Goal: Check status: Check status

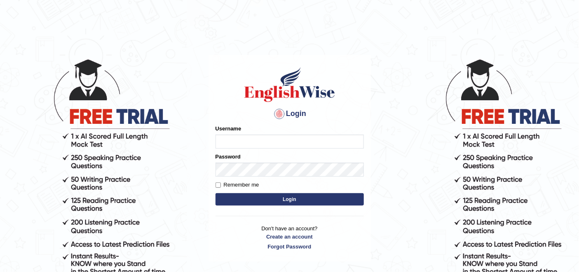
drag, startPoint x: 0, startPoint y: 0, endPoint x: 282, endPoint y: 139, distance: 314.6
click at [282, 139] on input "Username" at bounding box center [290, 141] width 148 height 14
type input "navdeep2024"
click at [254, 200] on button "Login" at bounding box center [290, 199] width 148 height 12
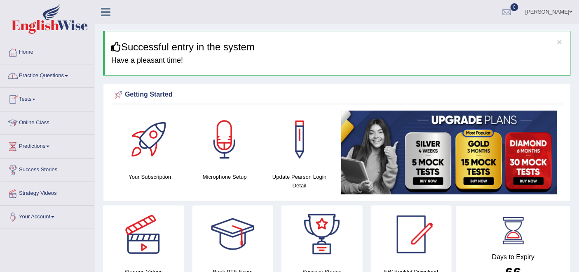
click at [35, 99] on span at bounding box center [33, 100] width 3 height 2
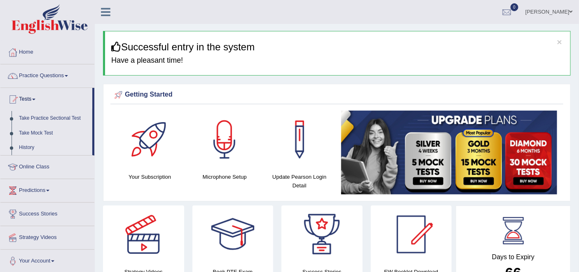
click at [27, 148] on link "History" at bounding box center [53, 147] width 77 height 15
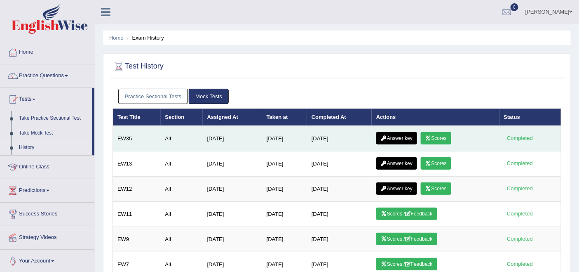
click at [403, 136] on link "Answer key" at bounding box center [397, 138] width 41 height 12
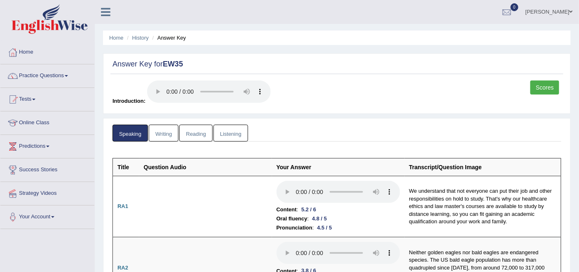
click at [552, 86] on link "Scores" at bounding box center [545, 87] width 29 height 14
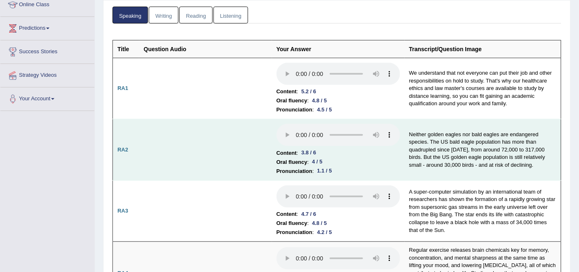
scroll to position [137, 0]
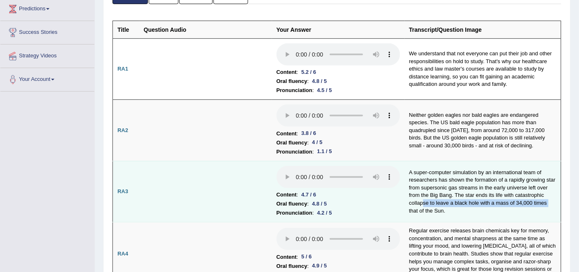
drag, startPoint x: 408, startPoint y: 205, endPoint x: 424, endPoint y: 203, distance: 15.8
click at [424, 203] on td "A super-computer simulation by an international team of researchers has shown t…" at bounding box center [483, 191] width 157 height 61
click at [518, 216] on td "A super-computer simulation by an international team of researchers has shown t…" at bounding box center [483, 191] width 157 height 61
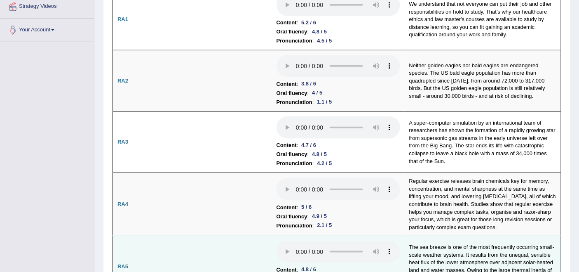
scroll to position [229, 0]
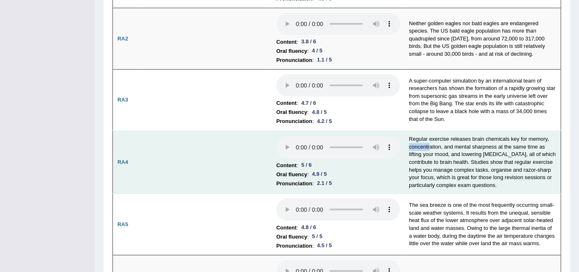
drag, startPoint x: 405, startPoint y: 143, endPoint x: 431, endPoint y: 141, distance: 25.2
click at [431, 141] on td "Regular exercise releases brain chemicals key for memory, concentration, and me…" at bounding box center [483, 162] width 157 height 63
drag, startPoint x: 487, startPoint y: 165, endPoint x: 473, endPoint y: 165, distance: 14.5
click at [473, 165] on td "Regular exercise releases brain chemicals key for memory, concentration, and me…" at bounding box center [483, 162] width 157 height 63
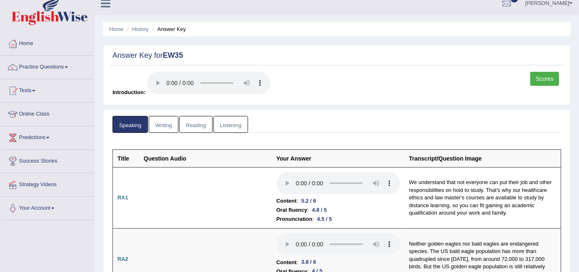
scroll to position [0, 0]
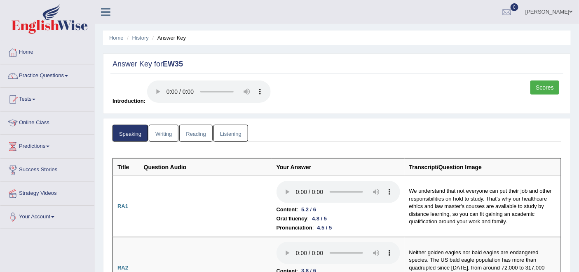
click at [159, 128] on link "Writing" at bounding box center [164, 133] width 30 height 17
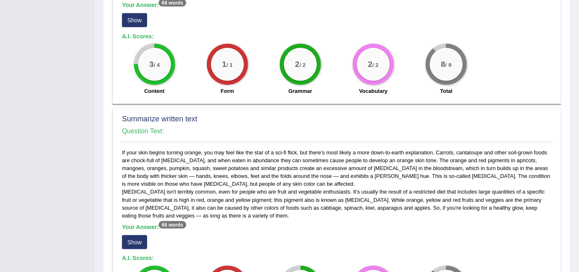
scroll to position [275, 0]
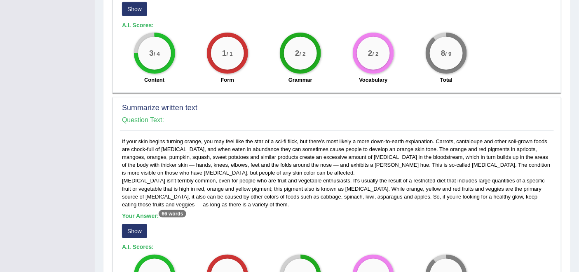
click at [133, 229] on button "Show" at bounding box center [134, 231] width 25 height 14
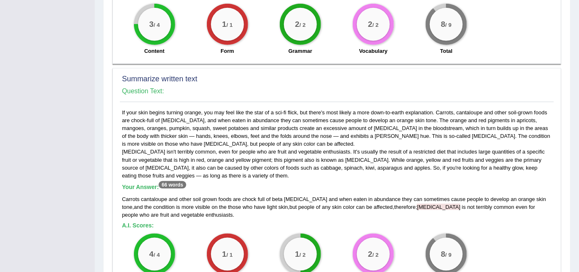
scroll to position [320, 0]
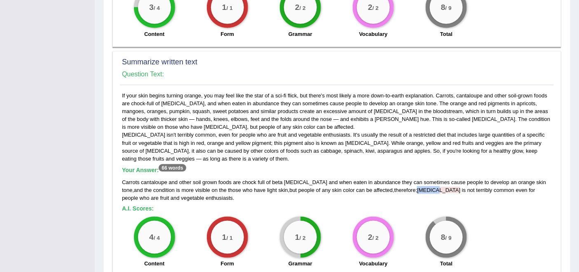
drag, startPoint x: 399, startPoint y: 185, endPoint x: 416, endPoint y: 188, distance: 17.1
click at [417, 188] on span "[MEDICAL_DATA]" at bounding box center [438, 190] width 43 height 6
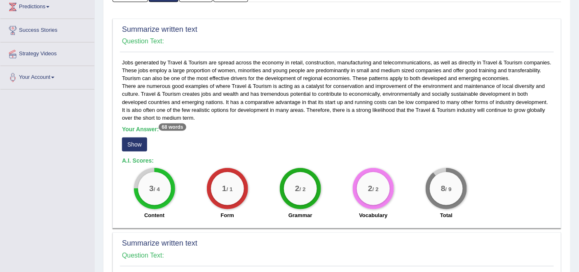
scroll to position [137, 0]
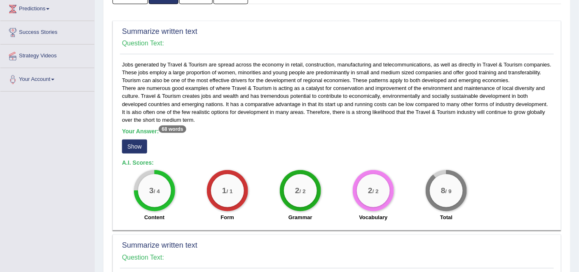
click at [139, 142] on button "Show" at bounding box center [134, 146] width 25 height 14
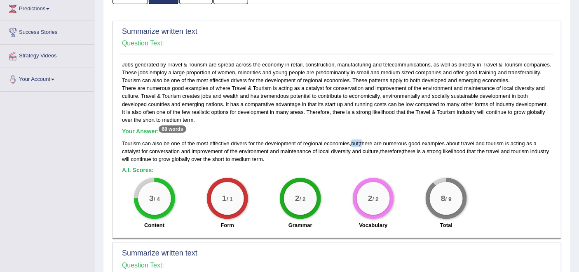
drag, startPoint x: 352, startPoint y: 139, endPoint x: 364, endPoint y: 139, distance: 12.0
click at [364, 139] on div "Tourism can also be one of the most effective drivers for the development of re…" at bounding box center [337, 151] width 430 height 24
click at [386, 157] on div "Tourism can also be one of the most effective drivers for the development of re…" at bounding box center [337, 151] width 430 height 24
click at [406, 148] on div "Tourism can also be one of the most effective drivers for the development of re…" at bounding box center [337, 151] width 430 height 24
click at [349, 140] on div "Tourism can also be one of the most effective drivers for the development of re…" at bounding box center [337, 151] width 430 height 24
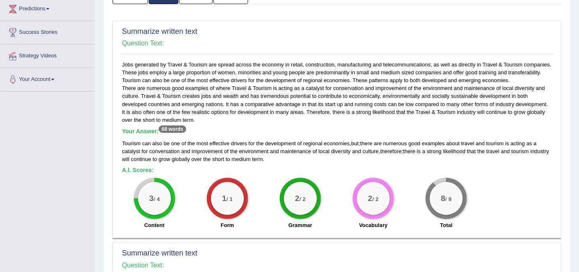
click at [362, 139] on div "Tourism can also be one of the most effective drivers for the development of re…" at bounding box center [337, 151] width 430 height 24
drag, startPoint x: 393, startPoint y: 149, endPoint x: 383, endPoint y: 149, distance: 9.9
click at [389, 149] on span "therefore" at bounding box center [391, 151] width 21 height 6
drag, startPoint x: 407, startPoint y: 178, endPoint x: 412, endPoint y: 178, distance: 5.4
click at [408, 178] on div "2 / 2 Vocabulary" at bounding box center [373, 204] width 73 height 53
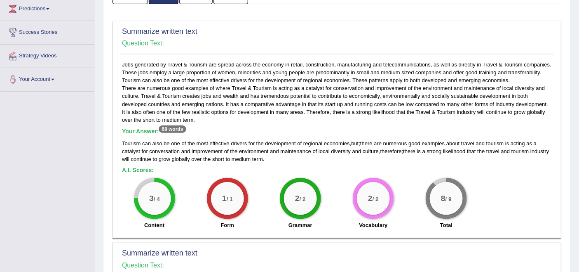
click at [400, 158] on div "Tourism can also be one of the most effective drivers for the development of re…" at bounding box center [337, 151] width 430 height 24
click at [381, 150] on div "Tourism can also be one of the most effective drivers for the development of re…" at bounding box center [337, 151] width 430 height 24
drag, startPoint x: 350, startPoint y: 139, endPoint x: 368, endPoint y: 141, distance: 18.7
click at [368, 141] on div "Tourism can also be one of the most effective drivers for the development of re…" at bounding box center [337, 151] width 430 height 24
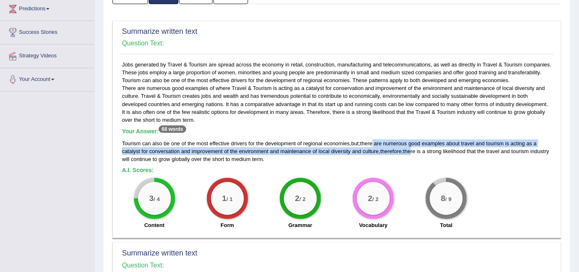
drag, startPoint x: 388, startPoint y: 144, endPoint x: 413, endPoint y: 146, distance: 25.2
click at [413, 146] on div "Tourism can also be one of the most effective drivers for the development of re…" at bounding box center [337, 151] width 430 height 24
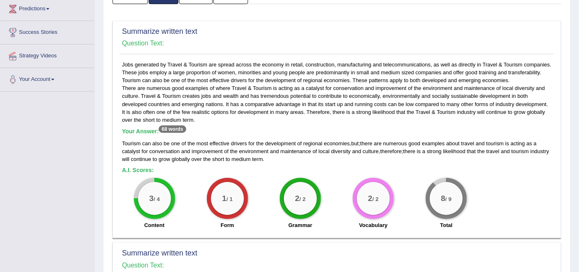
drag, startPoint x: 300, startPoint y: 161, endPoint x: 325, endPoint y: 164, distance: 25.3
click at [301, 161] on div "Tourism can also be one of the most effective drivers for the development of re…" at bounding box center [337, 151] width 430 height 24
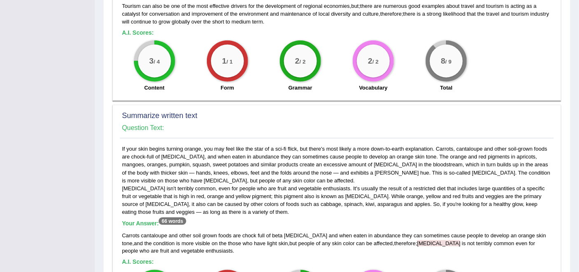
scroll to position [320, 0]
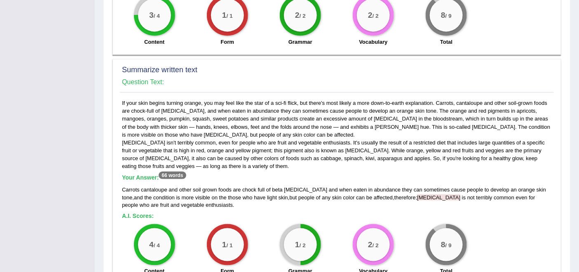
drag, startPoint x: 398, startPoint y: 195, endPoint x: 372, endPoint y: 196, distance: 25.6
click at [372, 196] on div "Carrots cantaloupe and other soil grown foods are chock full of [MEDICAL_DATA] …" at bounding box center [337, 198] width 430 height 24
click at [263, 205] on div "Carrots cantaloupe and other soil grown foods are chock full of [MEDICAL_DATA] …" at bounding box center [337, 198] width 430 height 24
click at [374, 205] on div "Carrots cantaloupe and other soil grown foods are chock full of [MEDICAL_DATA] …" at bounding box center [337, 198] width 430 height 24
click at [399, 201] on div "Carrots cantaloupe and other soil grown foods are chock full of [MEDICAL_DATA] …" at bounding box center [337, 198] width 430 height 24
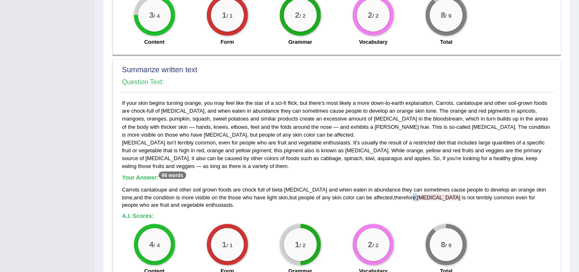
click at [394, 195] on div "Carrots cantaloupe and other soil grown foods are chock full of [MEDICAL_DATA] …" at bounding box center [337, 198] width 430 height 24
click at [397, 204] on div "Carrots cantaloupe and other soil grown foods are chock full of [MEDICAL_DATA] …" at bounding box center [337, 198] width 430 height 24
drag, startPoint x: 374, startPoint y: 195, endPoint x: 397, endPoint y: 195, distance: 22.7
click at [397, 195] on div "Carrots cantaloupe and other soil grown foods are chock full of [MEDICAL_DATA] …" at bounding box center [337, 198] width 430 height 24
drag, startPoint x: 374, startPoint y: 195, endPoint x: 369, endPoint y: 195, distance: 4.5
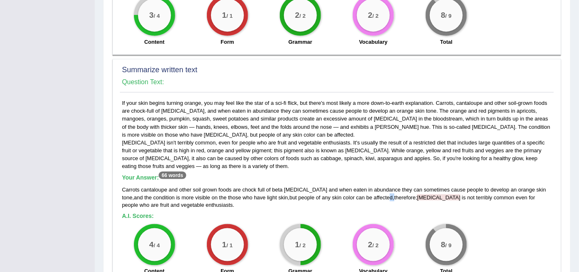
click at [369, 195] on div "Carrots cantaloupe and other soil grown foods are chock full of [MEDICAL_DATA] …" at bounding box center [337, 198] width 430 height 24
click at [397, 195] on div "Carrots cantaloupe and other soil grown foods are chock full of [MEDICAL_DATA] …" at bounding box center [337, 198] width 430 height 24
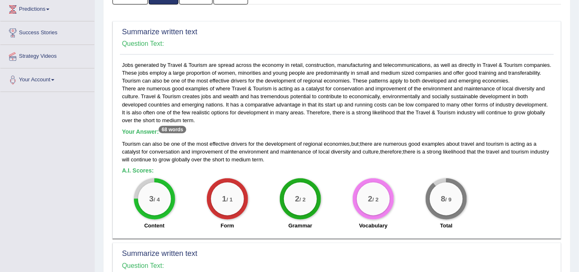
scroll to position [0, 0]
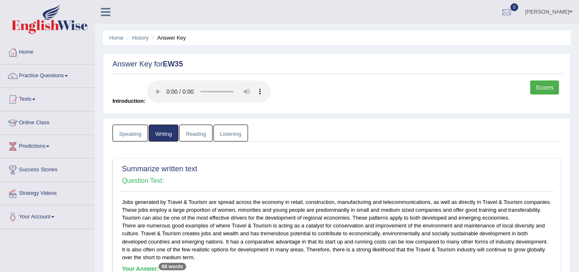
click at [198, 134] on link "Reading" at bounding box center [195, 133] width 33 height 17
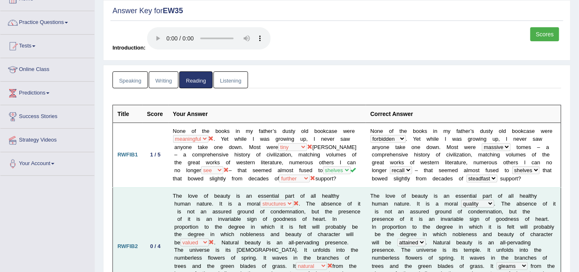
scroll to position [92, 0]
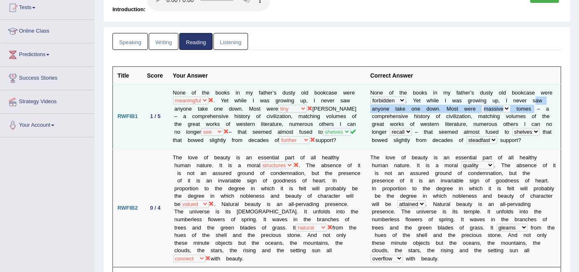
click at [531, 104] on td "N o n e o f t h e b o o k s i n m y f a t h e r ’ s d u s t y o l d b o o k c a…" at bounding box center [463, 116] width 195 height 65
click at [497, 133] on td "N o n e o f t h e b o o k s i n m y f a t h e r ’ s d u s t y o l d b o o k c a…" at bounding box center [463, 116] width 195 height 65
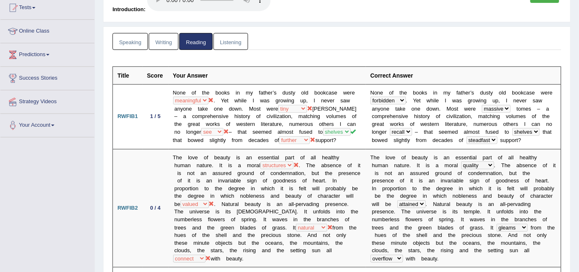
drag, startPoint x: 489, startPoint y: 45, endPoint x: 493, endPoint y: 54, distance: 10.3
click at [489, 45] on ul "Speaking Writing [GEOGRAPHIC_DATA] Listening" at bounding box center [337, 41] width 449 height 17
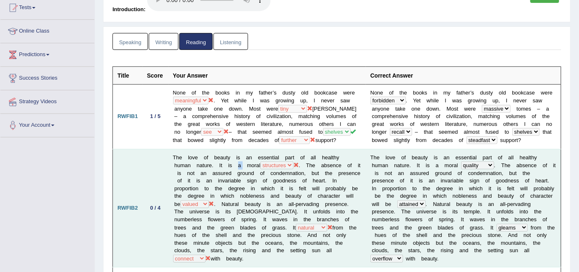
drag, startPoint x: 238, startPoint y: 160, endPoint x: 258, endPoint y: 160, distance: 20.2
click at [242, 162] on td "The love of beauty is an essential part of all healthy human nature. It is a mo…" at bounding box center [268, 208] width 198 height 118
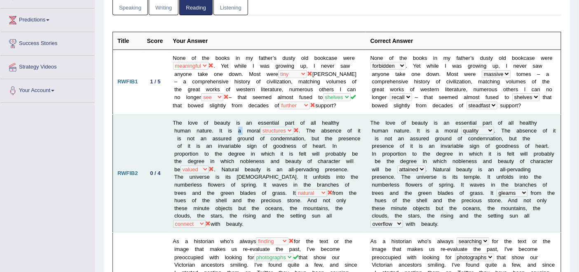
scroll to position [137, 0]
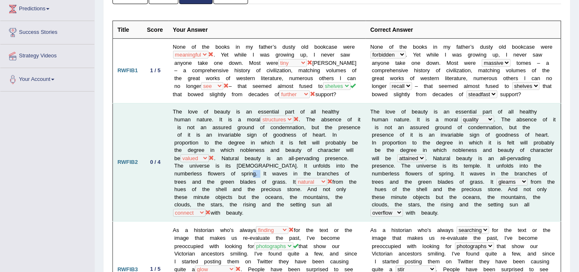
drag, startPoint x: 273, startPoint y: 170, endPoint x: 285, endPoint y: 169, distance: 12.0
click at [285, 169] on td "The love of beauty is an essential part of all healthy human nature. It is a mo…" at bounding box center [268, 162] width 198 height 118
drag, startPoint x: 298, startPoint y: 161, endPoint x: 317, endPoint y: 163, distance: 18.7
click at [317, 163] on td "The love of beauty is an essential part of all healthy human nature. It is a mo…" at bounding box center [268, 162] width 198 height 118
click at [211, 209] on td "The love of beauty is an essential part of all healthy human nature. It is a mo…" at bounding box center [268, 162] width 198 height 118
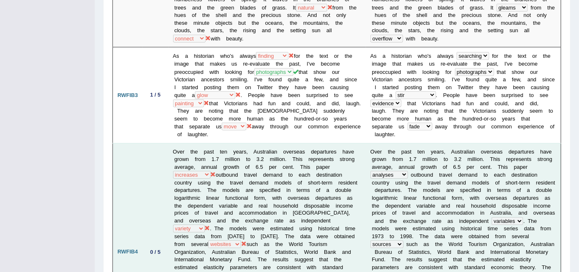
scroll to position [366, 0]
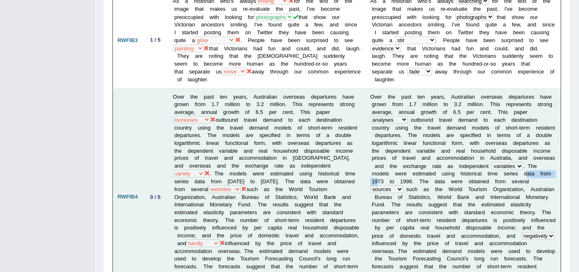
drag, startPoint x: 506, startPoint y: 173, endPoint x: 541, endPoint y: 172, distance: 35.5
click at [541, 172] on td "O v e r t h e p a s t t e n y e a r s , A u s t r a l i a n o v e r s e a s d e…" at bounding box center [463, 197] width 195 height 218
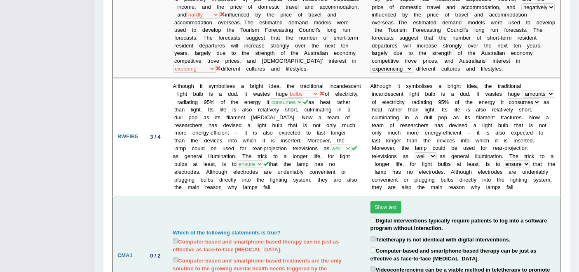
scroll to position [595, 0]
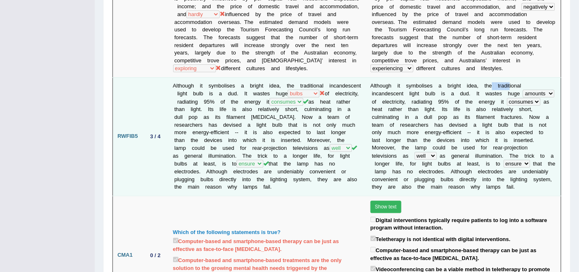
drag, startPoint x: 489, startPoint y: 82, endPoint x: 507, endPoint y: 83, distance: 18.2
click at [507, 83] on td "A l t h o u g h i t s y m b o l i s e s a b r i g h t i d e a , t h e t r a d i…" at bounding box center [463, 136] width 195 height 118
click at [541, 99] on b at bounding box center [542, 102] width 3 height 6
click at [537, 88] on td "A l t h o u g h i t s y m b o l i s e s a b r i g h t i d e a , t h e t r a d i…" at bounding box center [463, 136] width 195 height 118
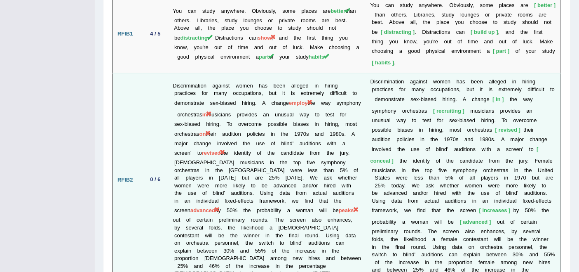
scroll to position [1283, 0]
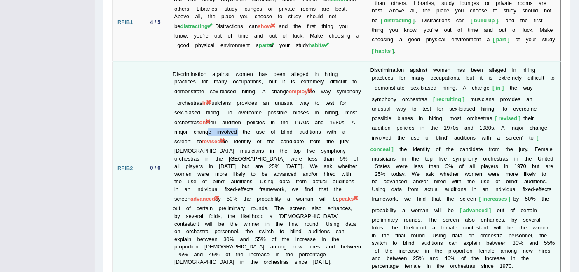
drag, startPoint x: 247, startPoint y: 119, endPoint x: 278, endPoint y: 119, distance: 30.9
click at [278, 119] on td "Discrimination against women has been alleged in hiring practices for many occu…" at bounding box center [268, 168] width 198 height 213
drag, startPoint x: 271, startPoint y: 87, endPoint x: 246, endPoint y: 91, distance: 25.8
click at [246, 91] on td "Discrimination against women has been alleged in hiring practices for many occu…" at bounding box center [268, 168] width 198 height 213
drag, startPoint x: 263, startPoint y: 127, endPoint x: 275, endPoint y: 127, distance: 12.8
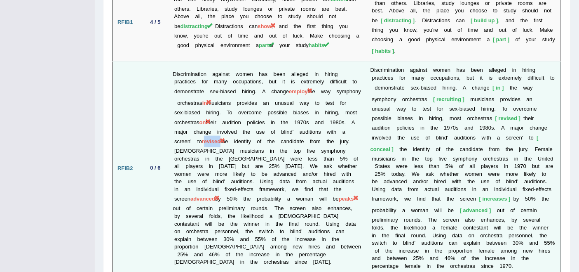
click at [221, 138] on span "revised" at bounding box center [211, 141] width 19 height 6
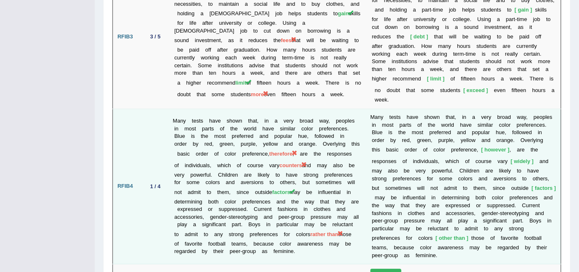
scroll to position [1603, 0]
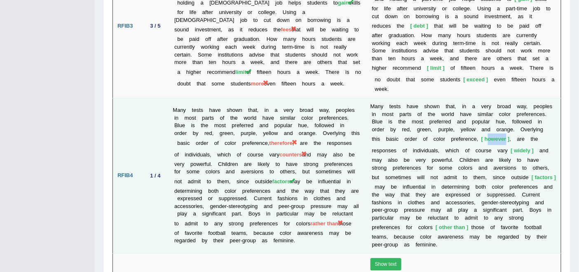
drag, startPoint x: 473, startPoint y: 115, endPoint x: 492, endPoint y: 118, distance: 18.7
click at [492, 136] on span "however" at bounding box center [496, 139] width 28 height 6
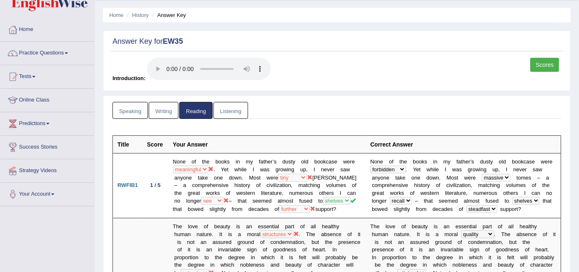
scroll to position [0, 0]
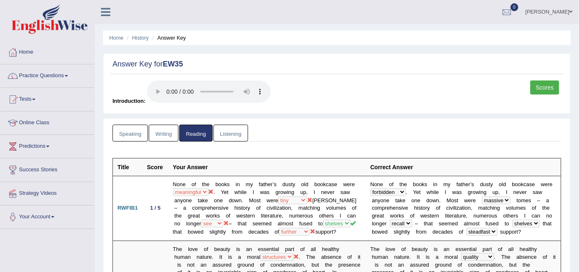
click at [235, 132] on link "Listening" at bounding box center [231, 133] width 35 height 17
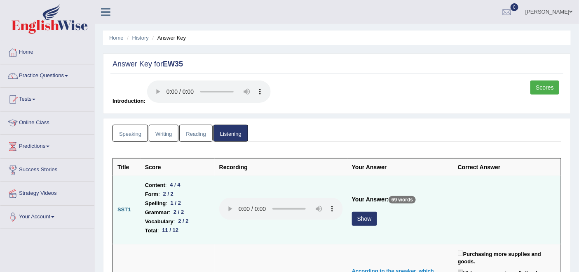
click at [360, 218] on button "Show" at bounding box center [364, 219] width 25 height 14
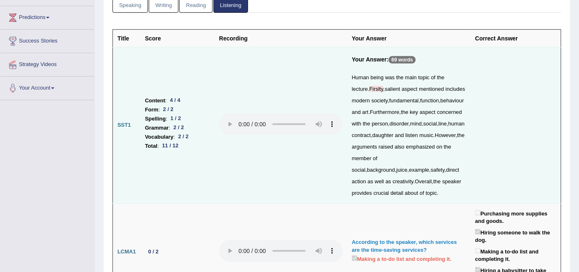
scroll to position [137, 0]
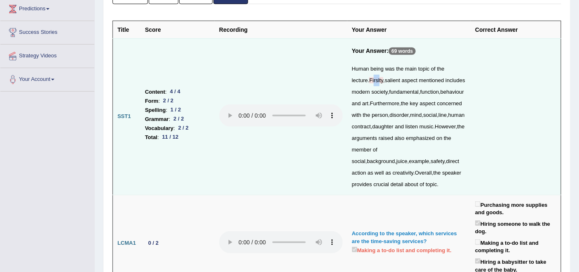
drag, startPoint x: 375, startPoint y: 77, endPoint x: 381, endPoint y: 76, distance: 5.8
click at [381, 77] on span "Firslty" at bounding box center [376, 80] width 14 height 6
drag, startPoint x: 350, startPoint y: 99, endPoint x: 420, endPoint y: 105, distance: 70.4
click at [420, 105] on td "Your Answer: 69 words Human being was the main topic of the lecture . Firslty ,…" at bounding box center [410, 116] width 124 height 156
drag, startPoint x: 416, startPoint y: 133, endPoint x: 407, endPoint y: 127, distance: 10.3
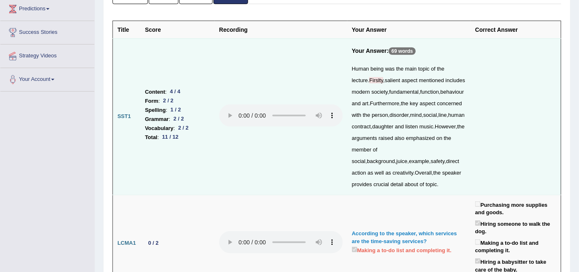
click at [411, 131] on div "Human being was the main topic of the lecture . Firslty , salient aspect mentio…" at bounding box center [409, 126] width 115 height 127
drag, startPoint x: 354, startPoint y: 125, endPoint x: 426, endPoint y: 130, distance: 71.5
click at [426, 130] on div "Human being was the main topic of the lecture . Firslty , salient aspect mentio…" at bounding box center [409, 126] width 115 height 127
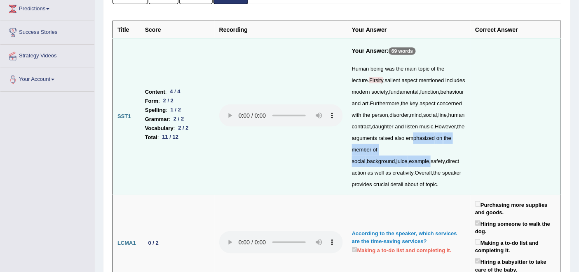
drag, startPoint x: 370, startPoint y: 161, endPoint x: 442, endPoint y: 187, distance: 76.3
click at [449, 168] on div "Human being was the main topic of the lecture . Firslty , salient aspect mentio…" at bounding box center [409, 126] width 115 height 127
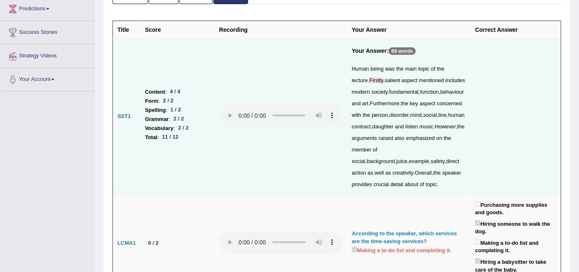
drag, startPoint x: 442, startPoint y: 187, endPoint x: 417, endPoint y: 192, distance: 25.6
click at [441, 188] on div "Human being was the main topic of the lecture . Firslty , salient aspect mentio…" at bounding box center [409, 126] width 115 height 127
drag, startPoint x: 371, startPoint y: 184, endPoint x: 428, endPoint y: 182, distance: 57.3
click at [428, 182] on div "Human being was the main topic of the lecture . Firslty , salient aspect mentio…" at bounding box center [409, 126] width 115 height 127
drag, startPoint x: 414, startPoint y: 216, endPoint x: 404, endPoint y: 209, distance: 12.1
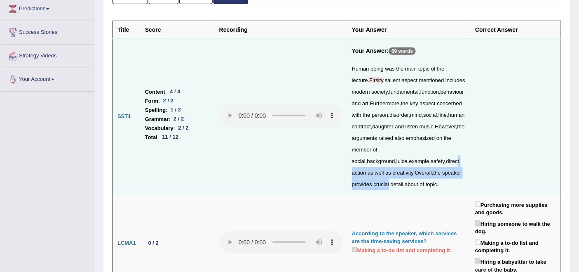
drag, startPoint x: 379, startPoint y: 184, endPoint x: 421, endPoint y: 192, distance: 43.5
click at [438, 190] on div "Human being was the main topic of the lecture . Firslty , salient aspect mentio…" at bounding box center [409, 126] width 115 height 127
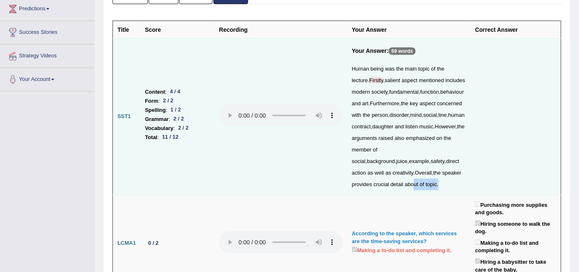
click at [415, 190] on div "Human being was the main topic of the lecture . Firslty , salient aspect mentio…" at bounding box center [409, 126] width 115 height 127
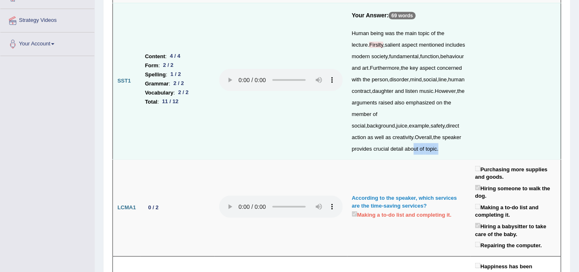
scroll to position [0, 0]
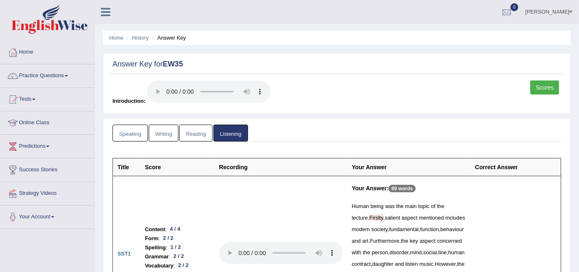
click at [545, 84] on link "Scores" at bounding box center [545, 87] width 29 height 14
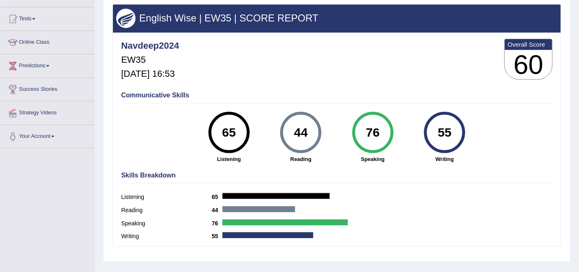
scroll to position [92, 0]
